Goal: Find contact information: Find contact information

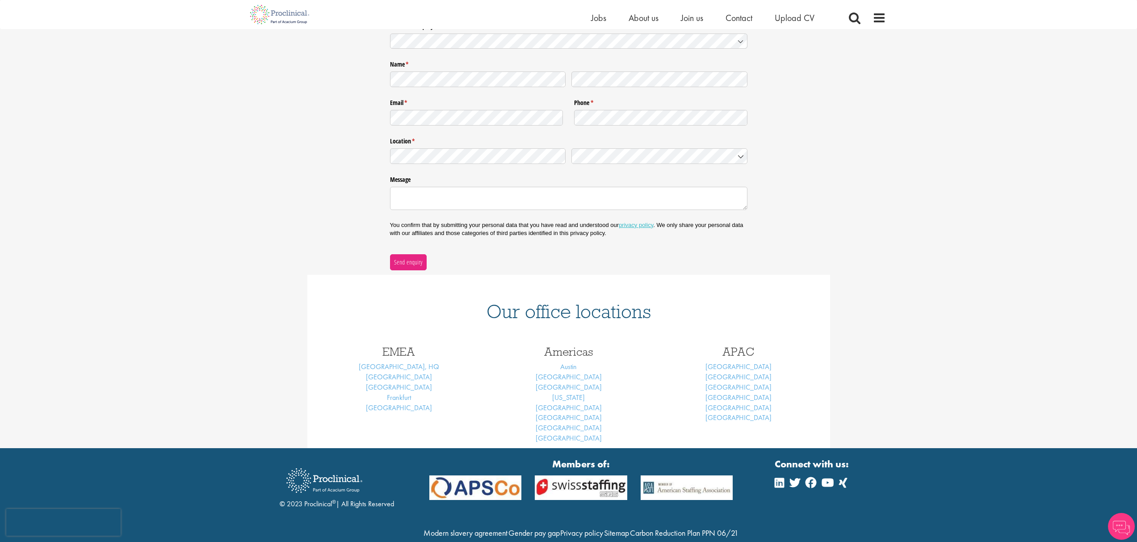
scroll to position [161, 0]
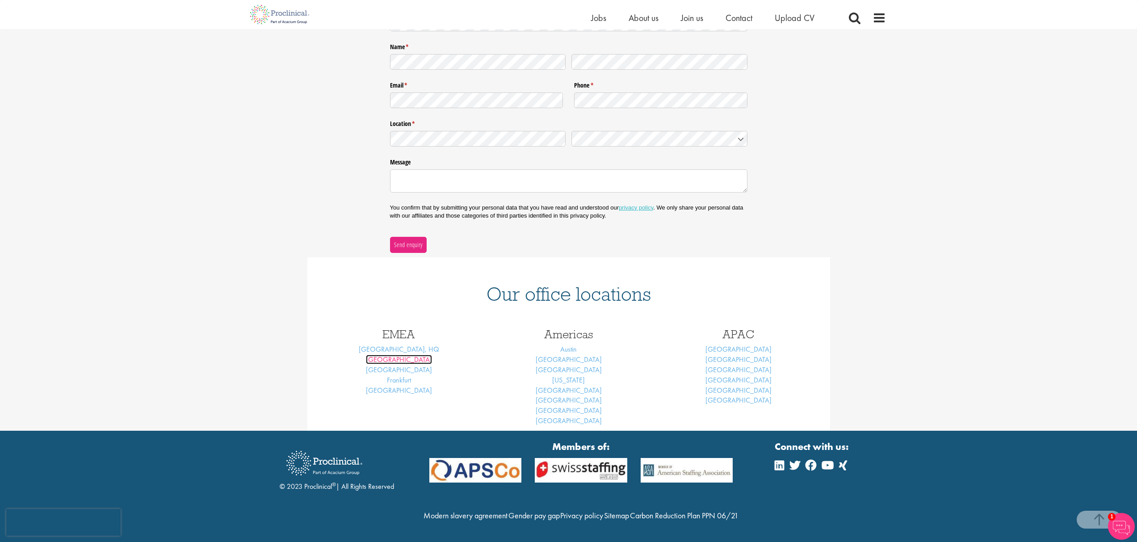
click at [401, 355] on link "[GEOGRAPHIC_DATA]" at bounding box center [399, 359] width 66 height 9
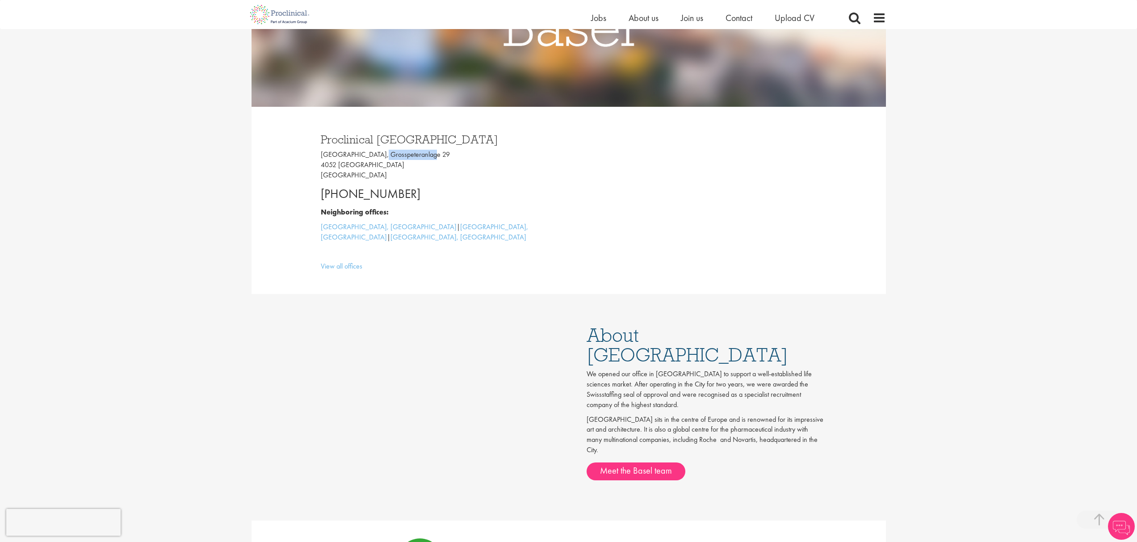
drag, startPoint x: 375, startPoint y: 153, endPoint x: 423, endPoint y: 151, distance: 48.3
click at [423, 151] on p "Grosspeter Tower, Grosspeteranlage 29 4052 Basel Switzerland" at bounding box center [441, 165] width 241 height 31
copy p "Grosspeteranlage"
click at [321, 164] on p "Grosspeter Tower, Grosspeteranlage 29 4052 Basel Switzerland" at bounding box center [441, 165] width 241 height 31
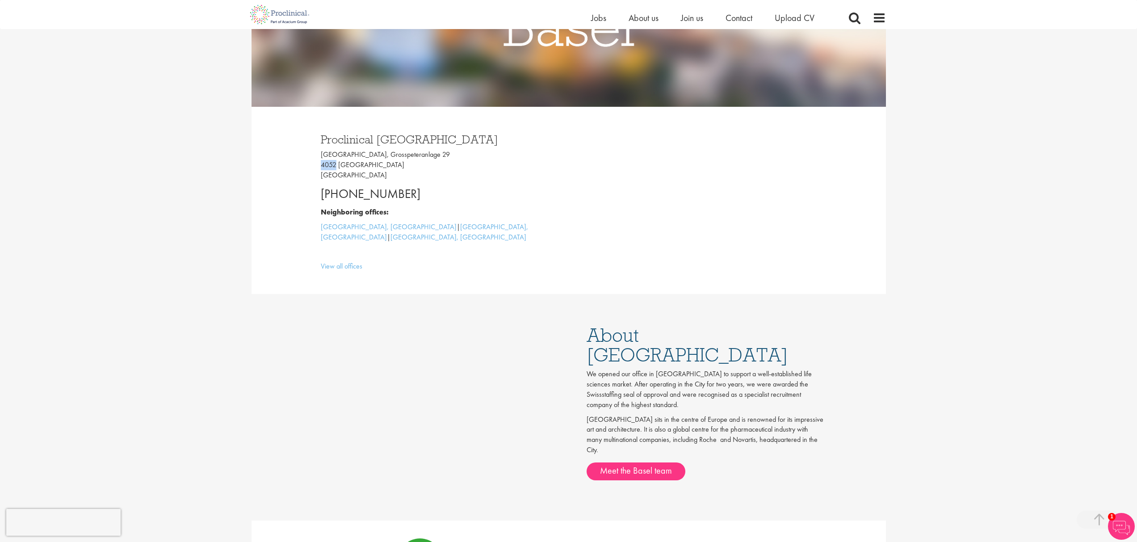
copy p "4052"
